Goal: Information Seeking & Learning: Find specific fact

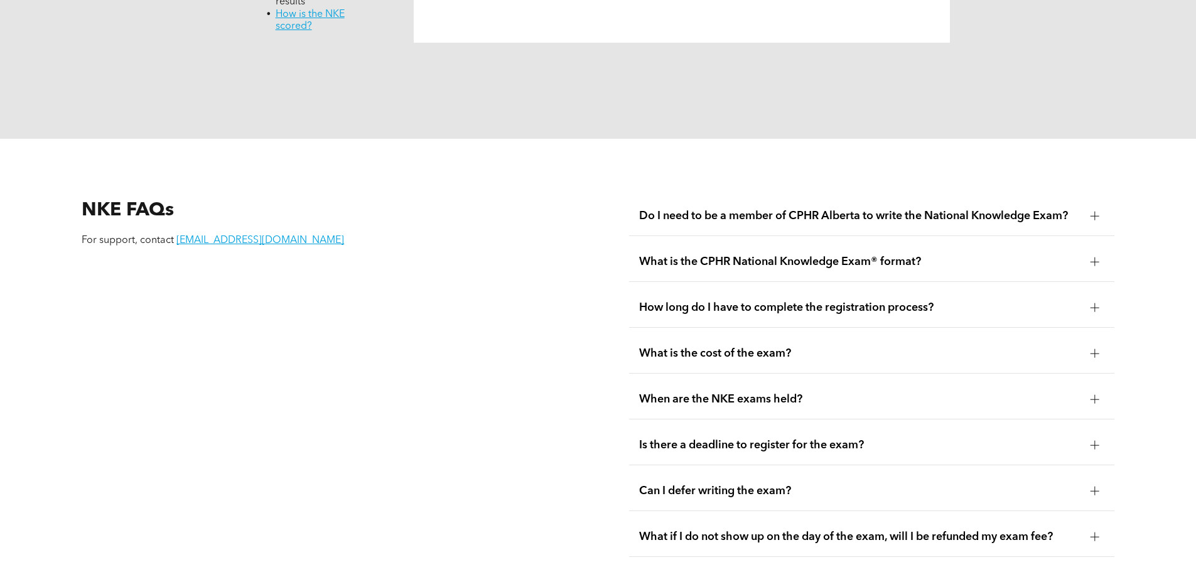
scroll to position [1696, 0]
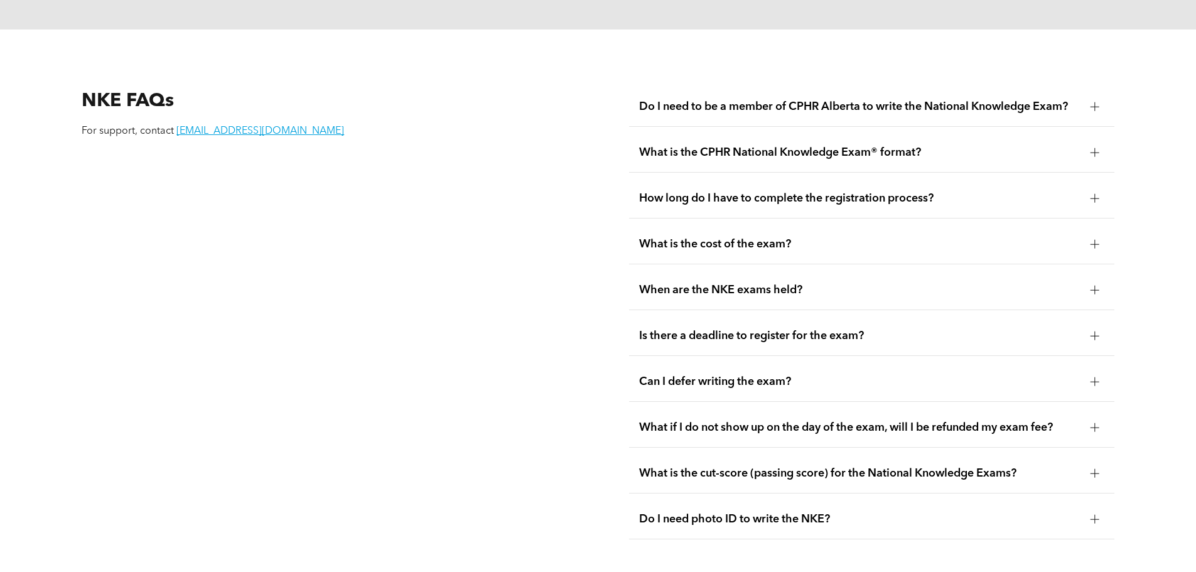
click at [746, 225] on div "What is the cost of the exam?" at bounding box center [871, 245] width 485 height 40
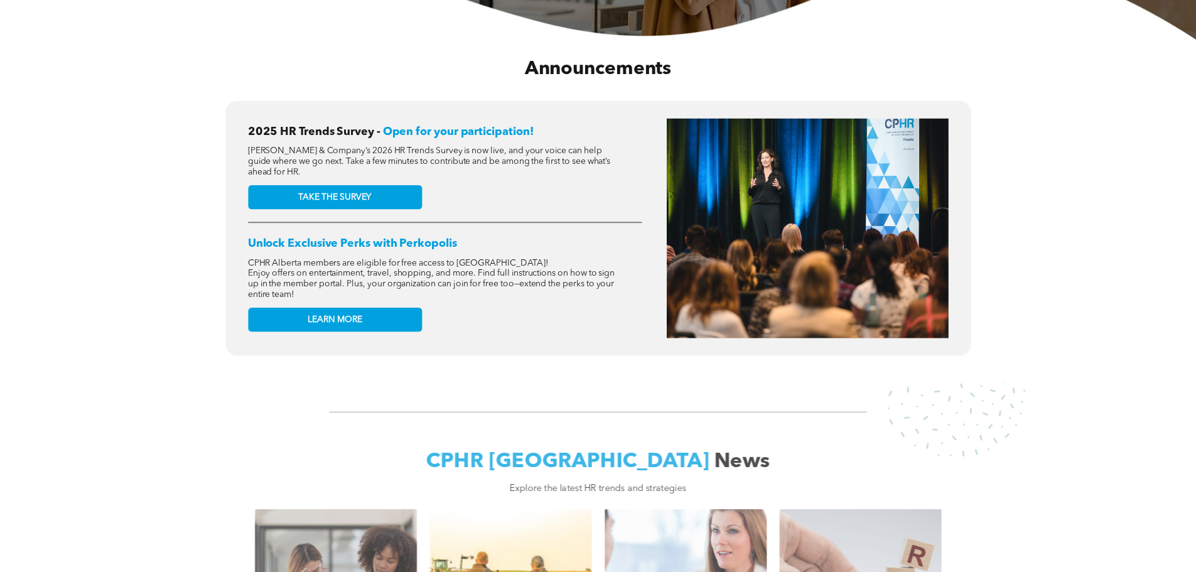
scroll to position [502, 0]
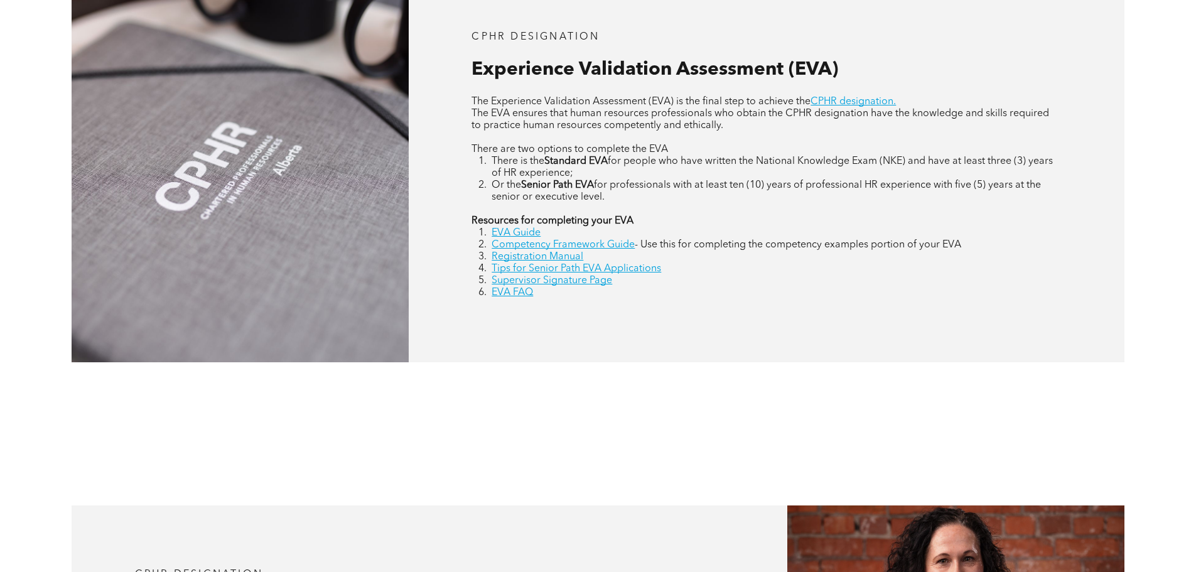
scroll to position [628, 0]
click at [543, 257] on link "Registration Manual" at bounding box center [538, 257] width 92 height 10
